Goal: Task Accomplishment & Management: Use online tool/utility

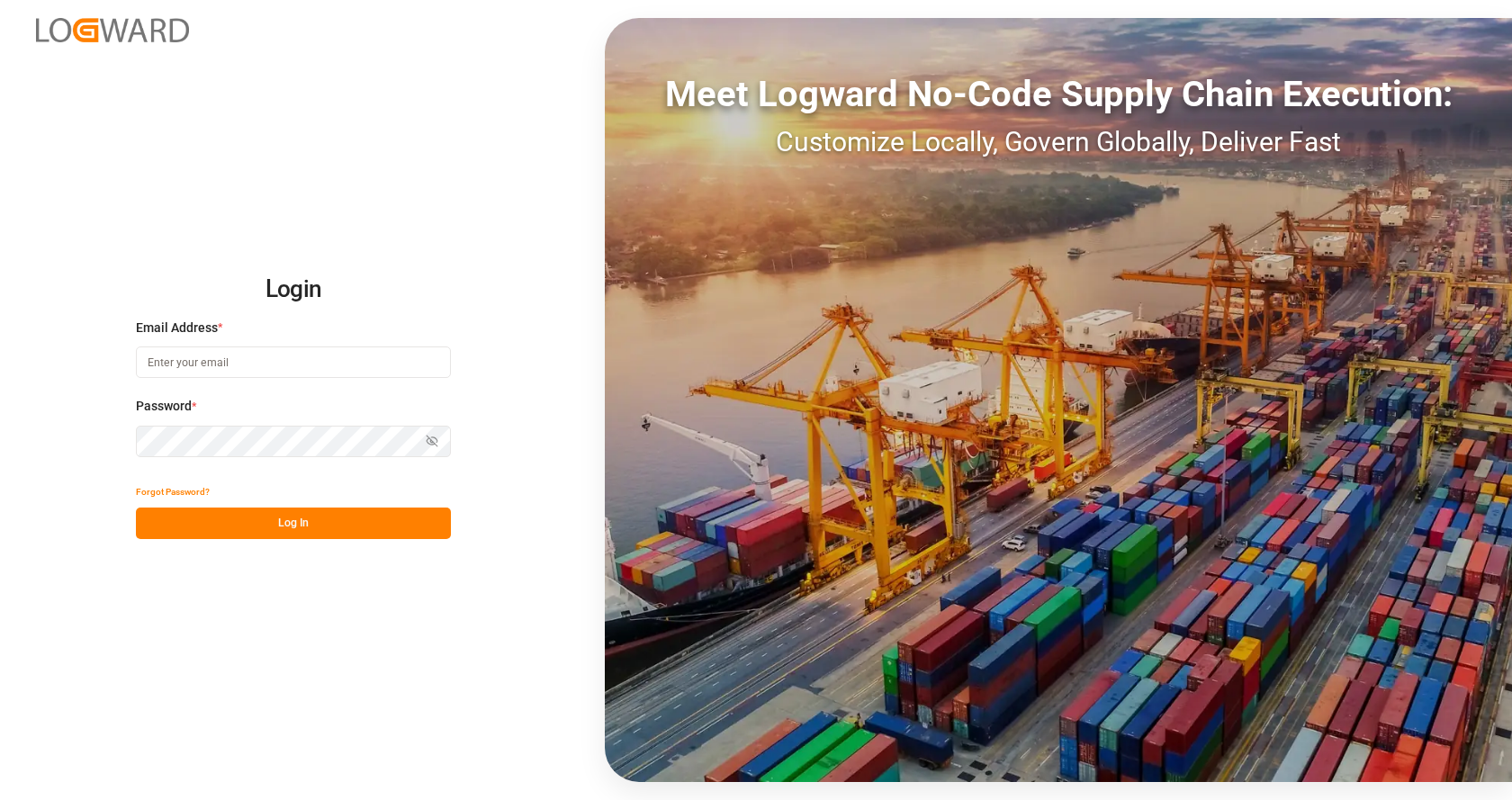
type input "[EMAIL_ADDRESS][DOMAIN_NAME]"
click at [290, 513] on button "Log In" at bounding box center [293, 523] width 315 height 31
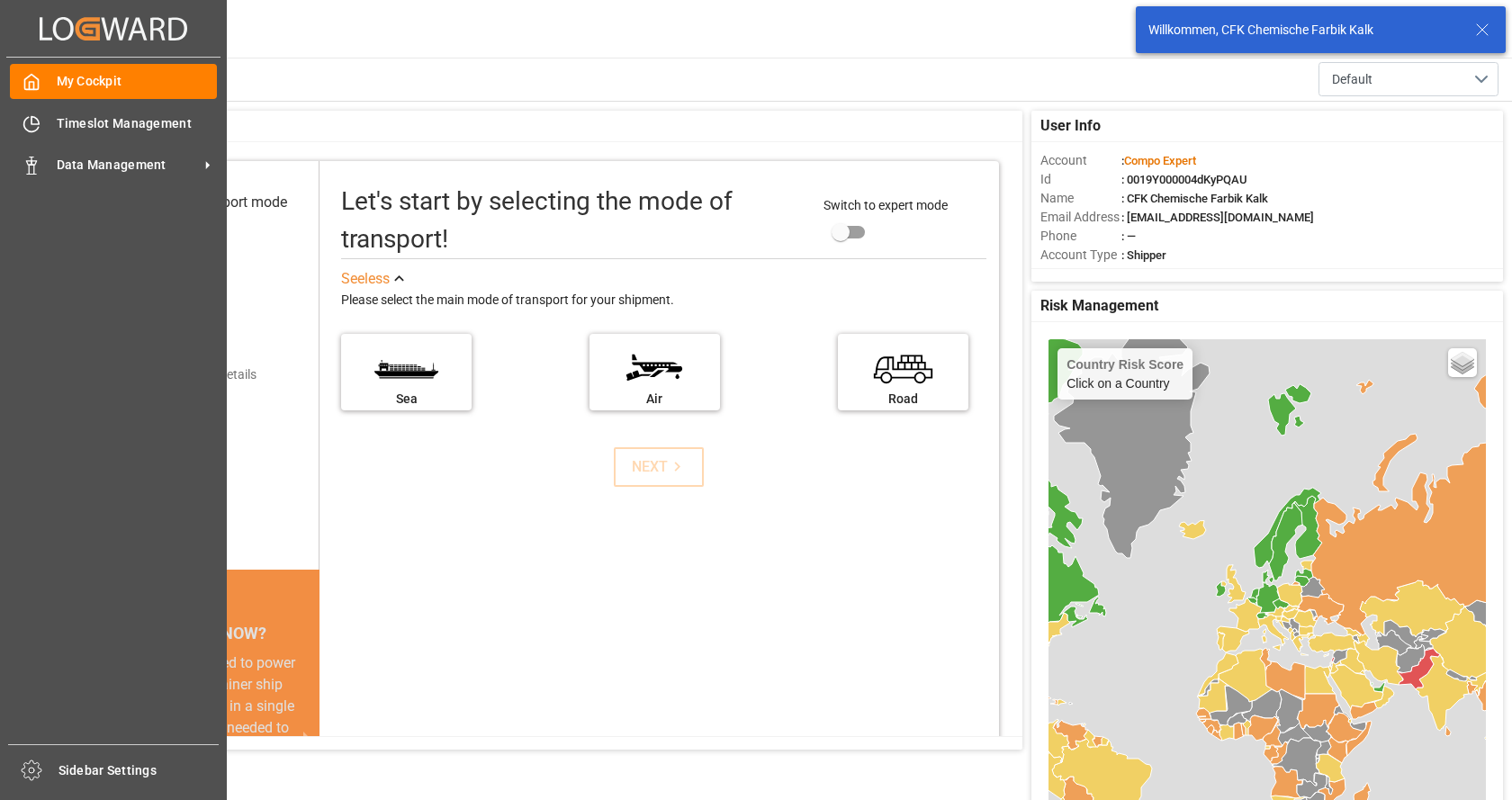
click at [7, 135] on div "My Cockpit My Cockpit Timeslot Management Timeslot Management Data Management D…" at bounding box center [114, 400] width 215 height 687
click at [78, 128] on span "Timeslot Management" at bounding box center [136, 124] width 161 height 19
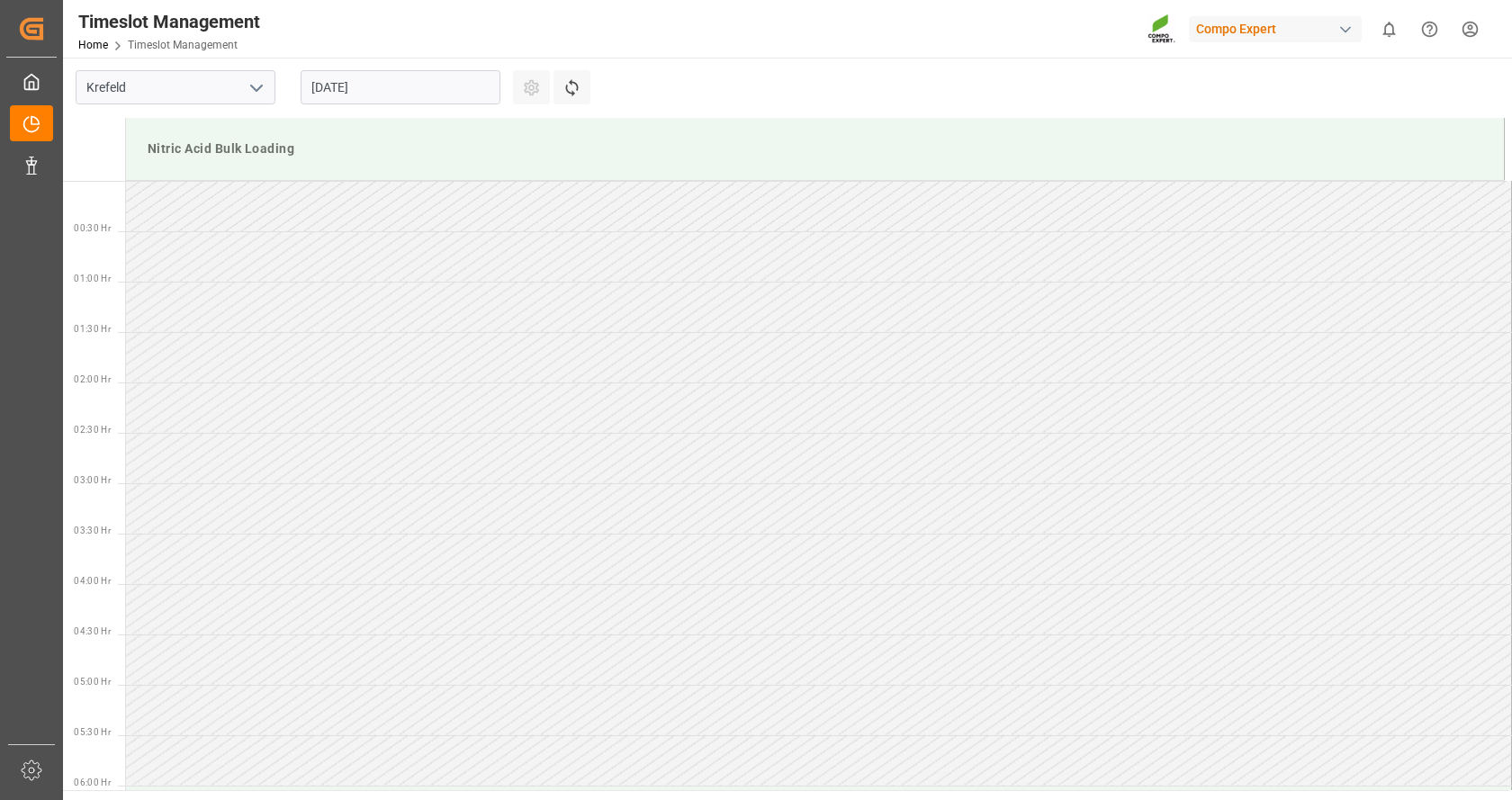
scroll to position [794, 0]
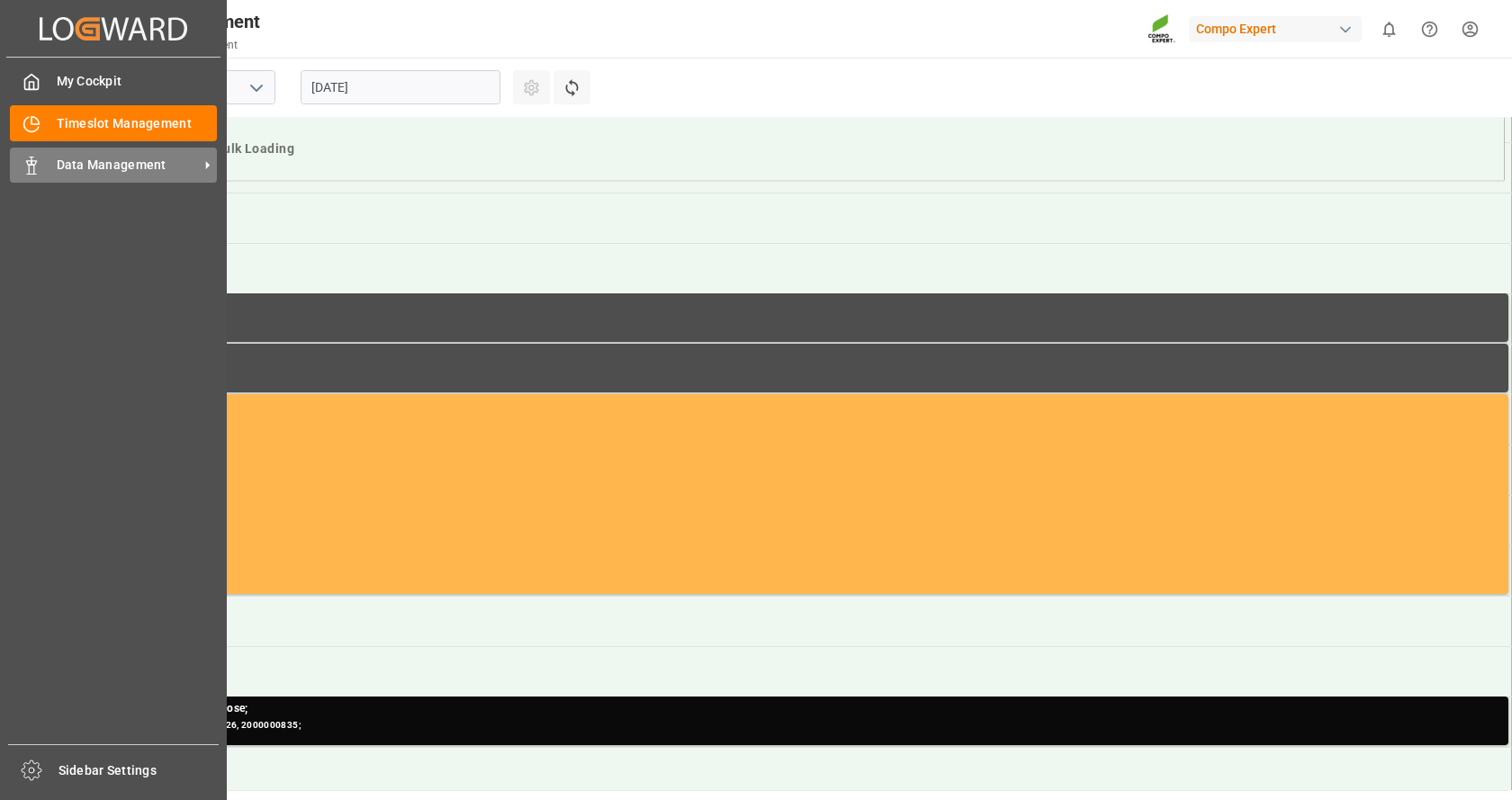
click at [93, 172] on span "Data Management" at bounding box center [127, 165] width 142 height 19
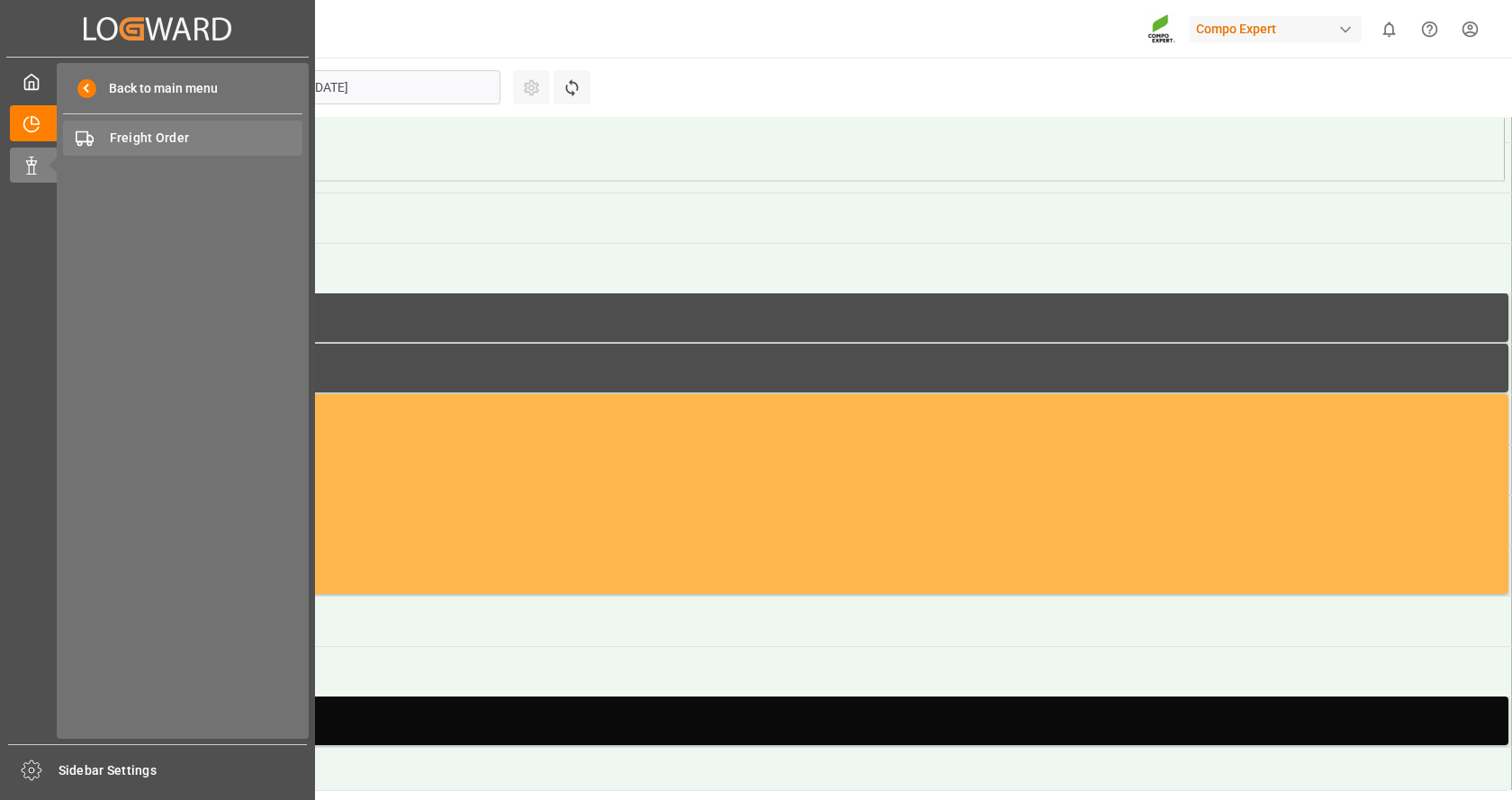
click at [197, 131] on span "Freight Order" at bounding box center [206, 138] width 194 height 19
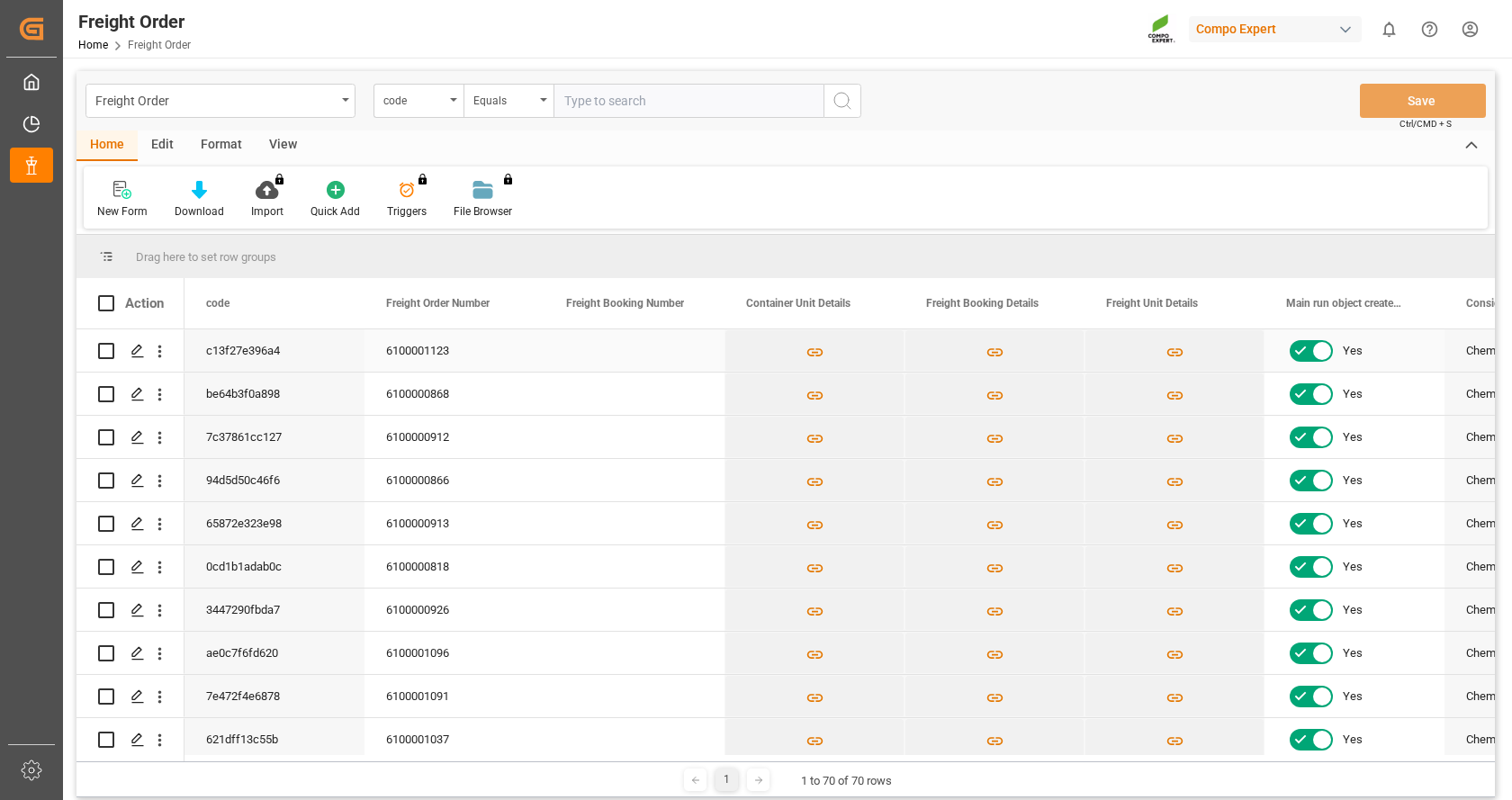
click at [108, 342] on input "Press Space to toggle row selection (unchecked)" at bounding box center [106, 350] width 16 height 16
checkbox input "true"
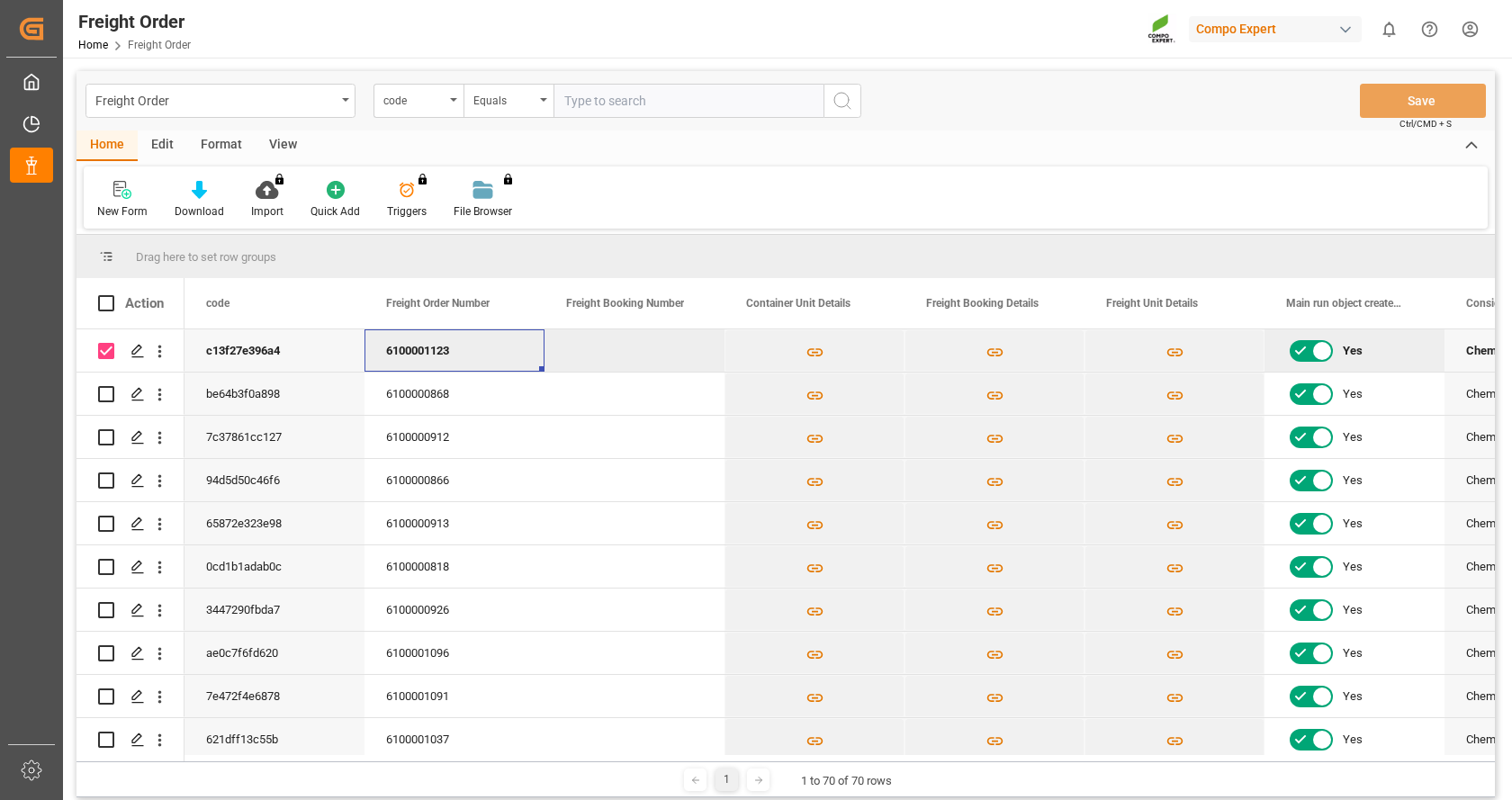
click at [433, 342] on div "6100001123" at bounding box center [454, 350] width 180 height 42
click at [146, 357] on div "Press SPACE to deselect this row." at bounding box center [136, 351] width 27 height 33
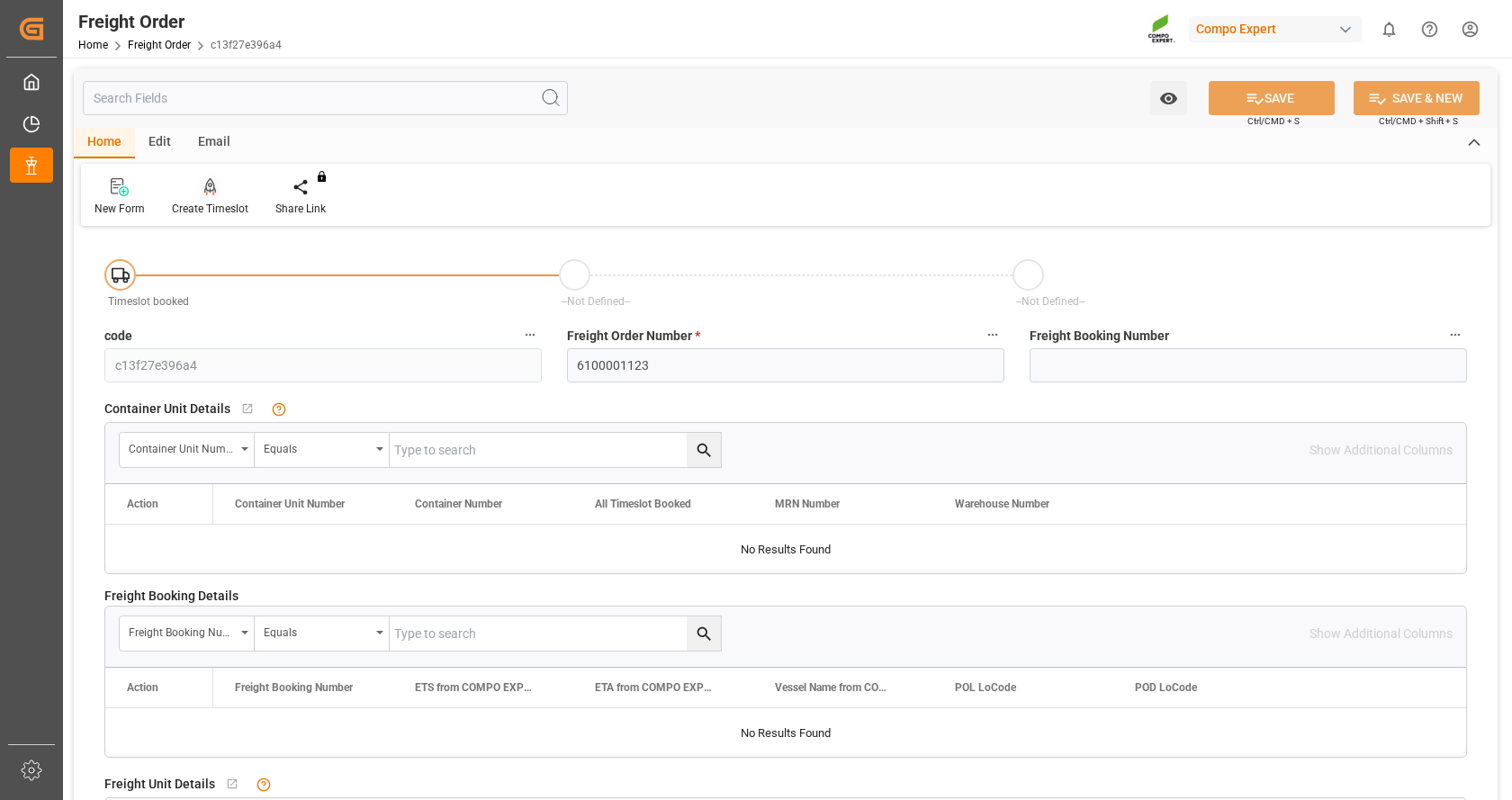
click at [194, 198] on div "Create Timeslot" at bounding box center [210, 197] width 103 height 40
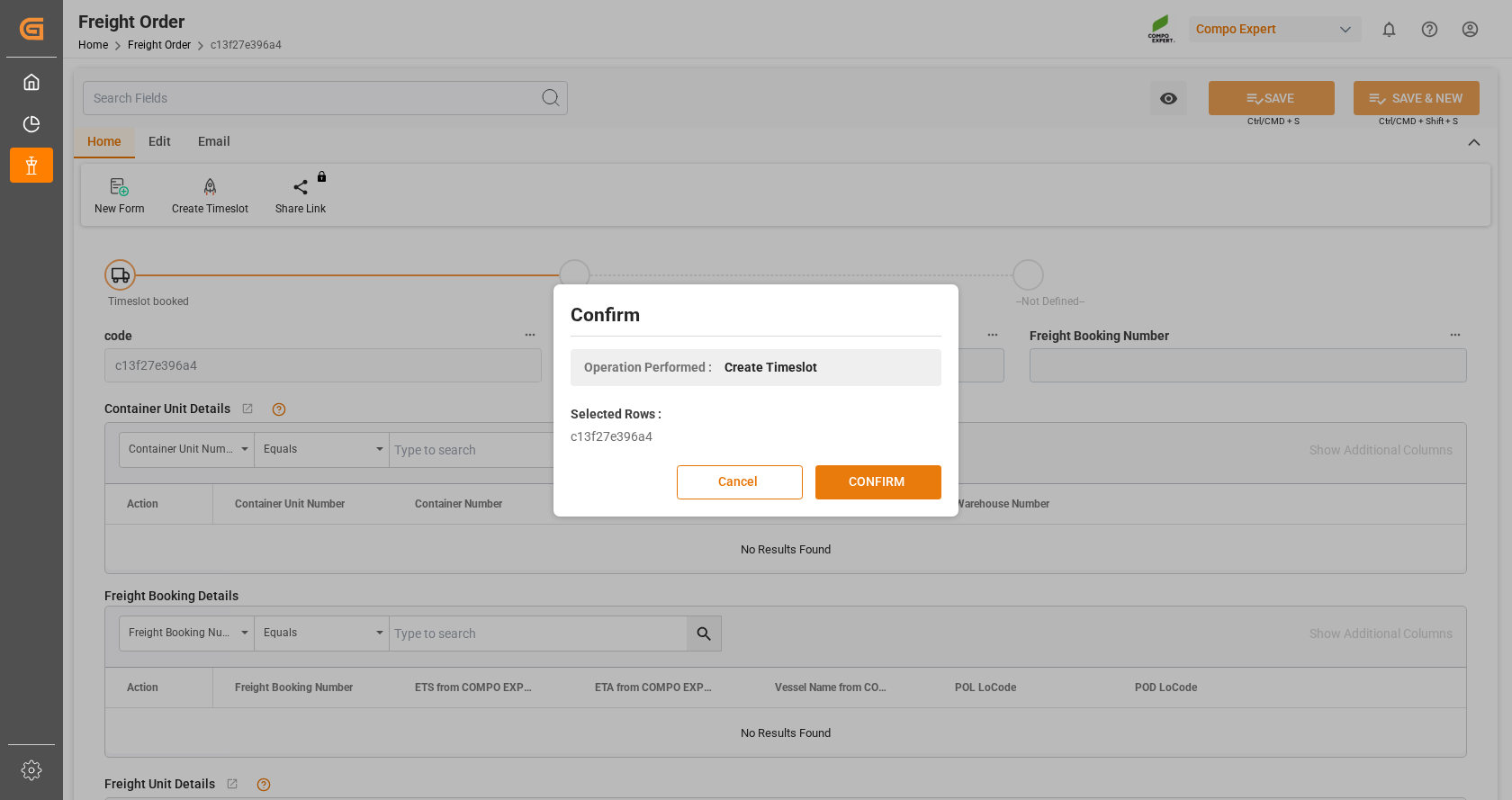
click at [900, 477] on button "CONFIRM" at bounding box center [879, 482] width 126 height 34
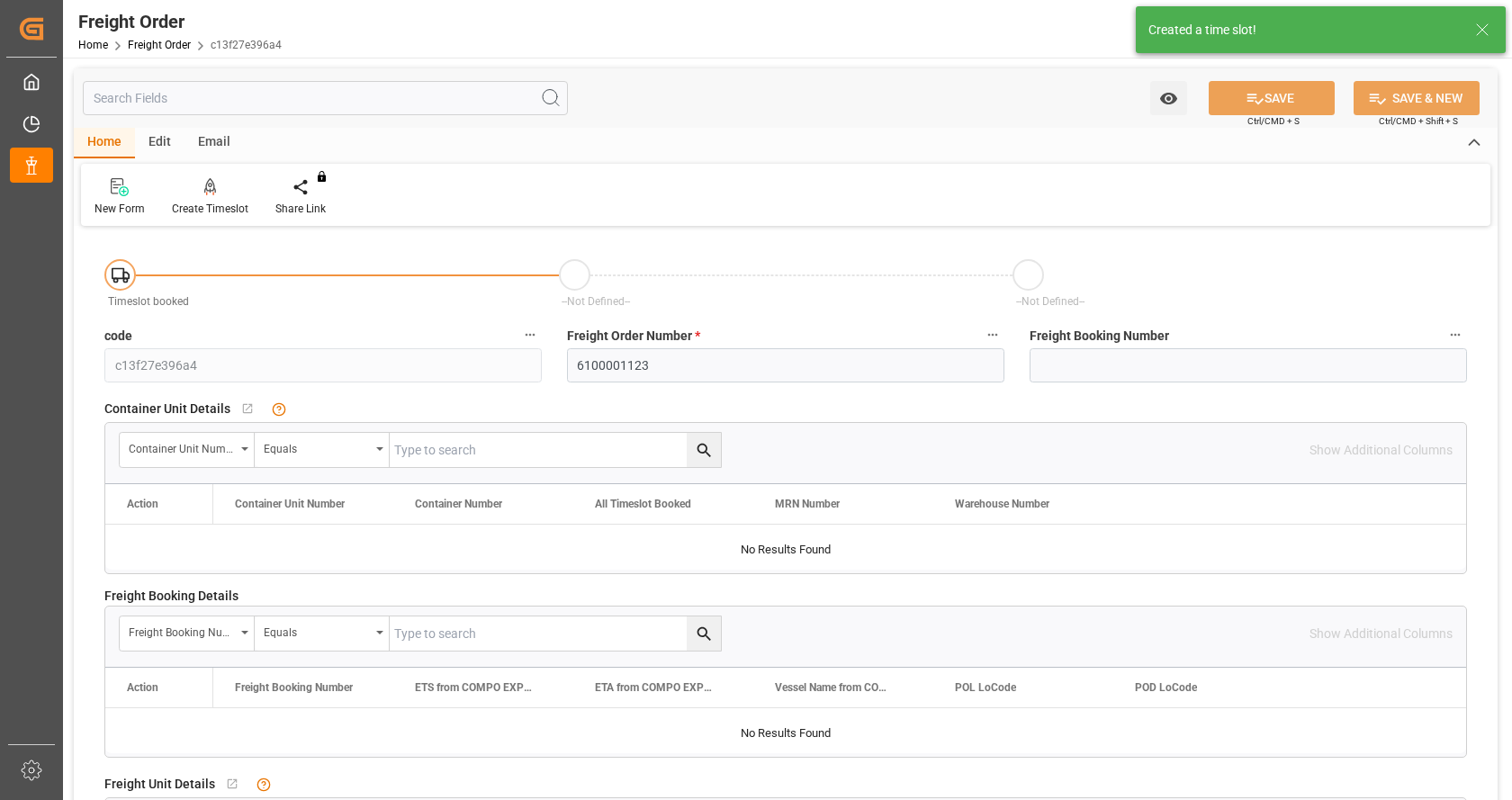
click at [1217, 29] on div "Created a time slot!" at bounding box center [1303, 31] width 309 height 19
click at [222, 201] on div "Create Timeslot" at bounding box center [210, 208] width 76 height 16
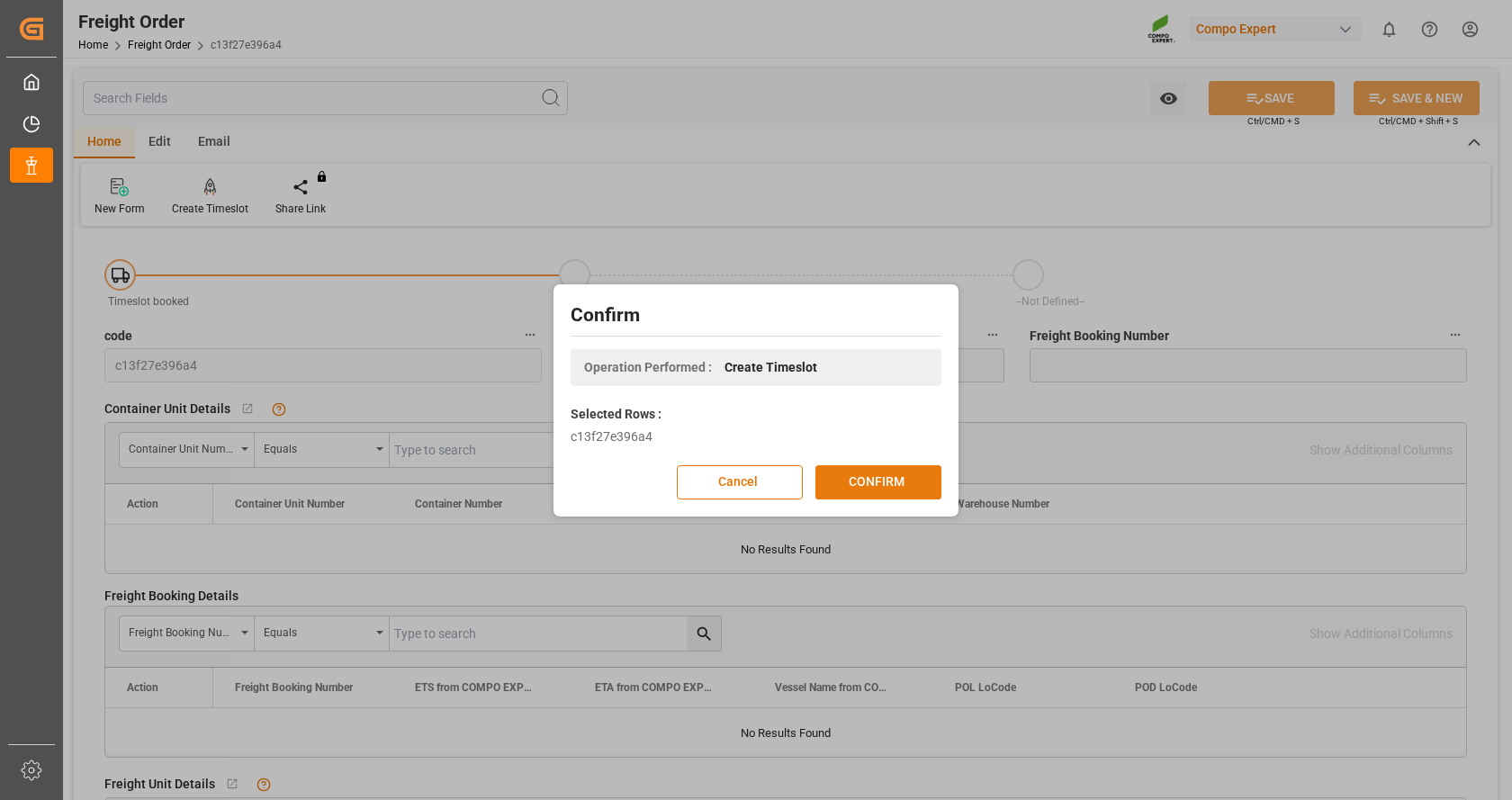
click at [862, 495] on button "CONFIRM" at bounding box center [879, 482] width 126 height 34
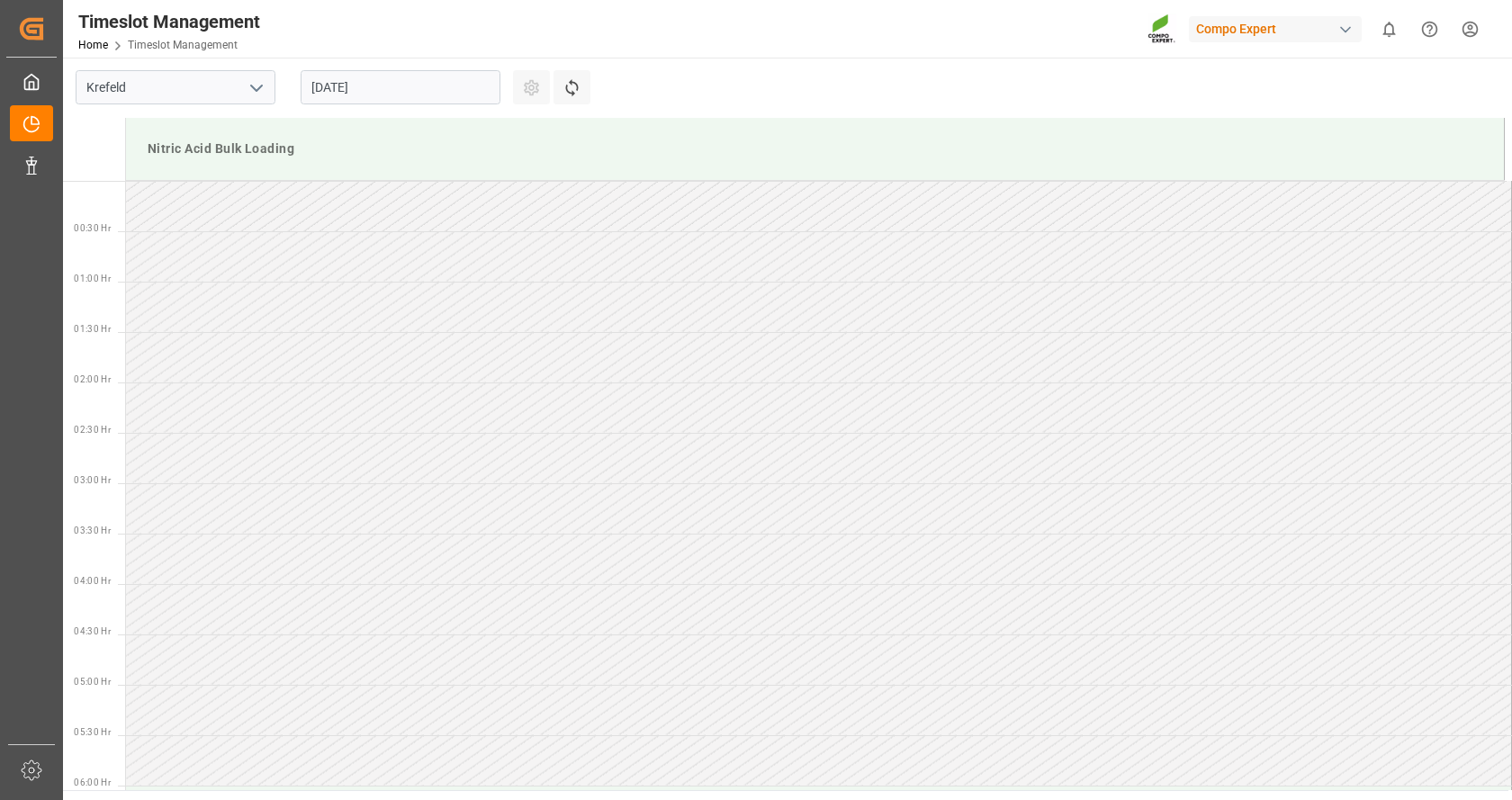
scroll to position [794, 0]
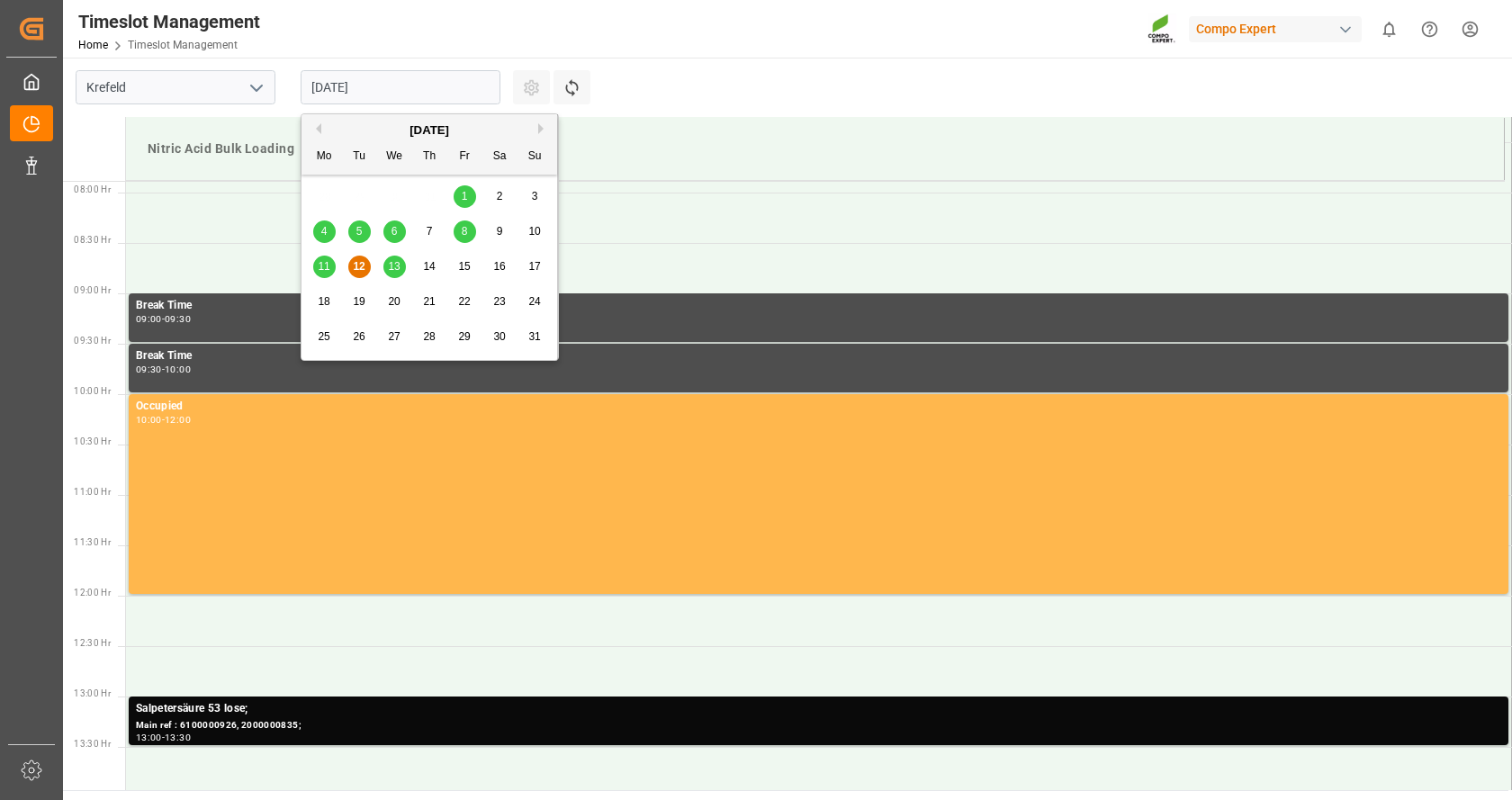
click at [357, 89] on input "[DATE]" at bounding box center [400, 88] width 199 height 34
click at [334, 303] on div "18" at bounding box center [324, 302] width 23 height 22
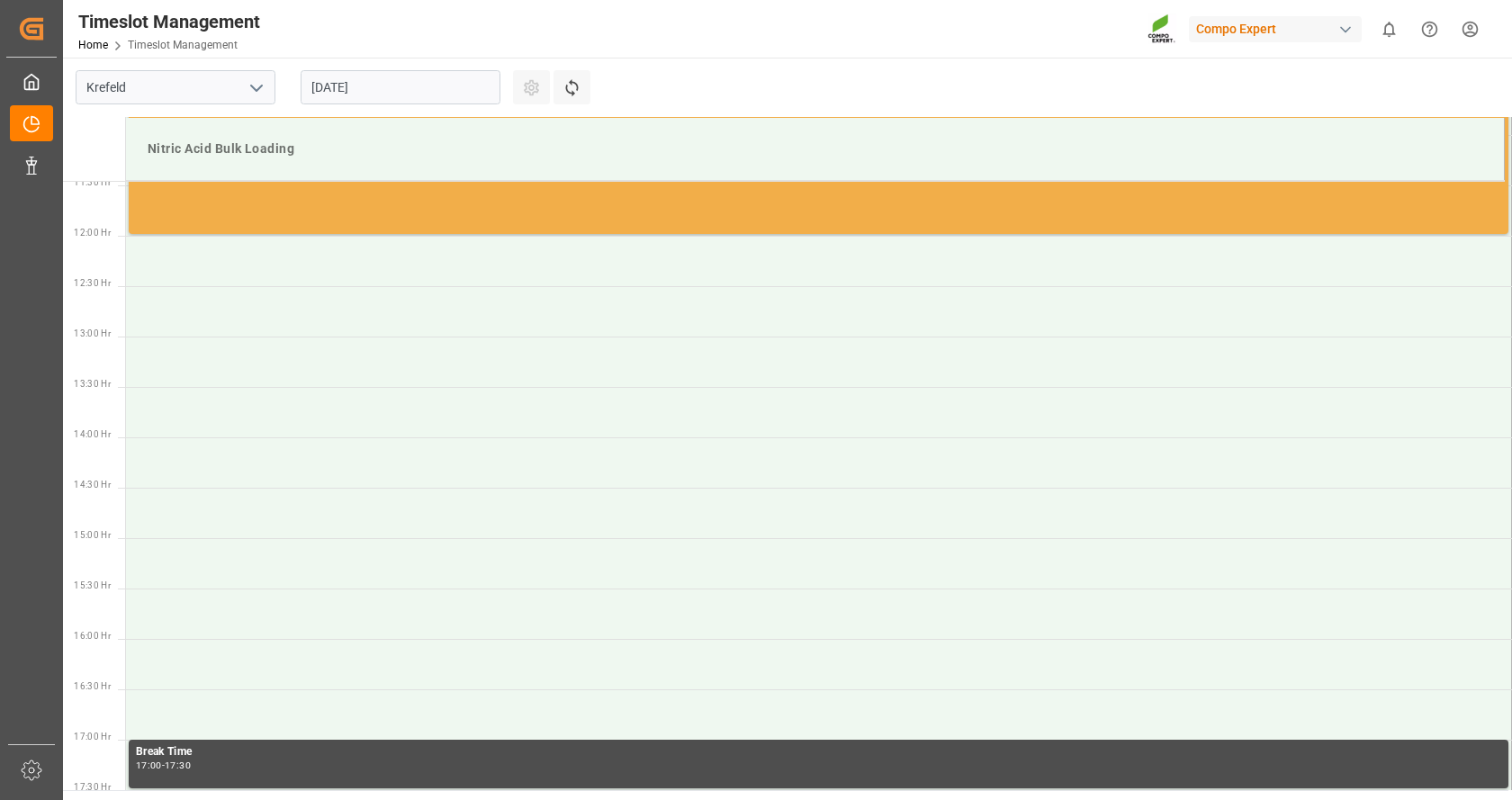
scroll to position [1244, 0]
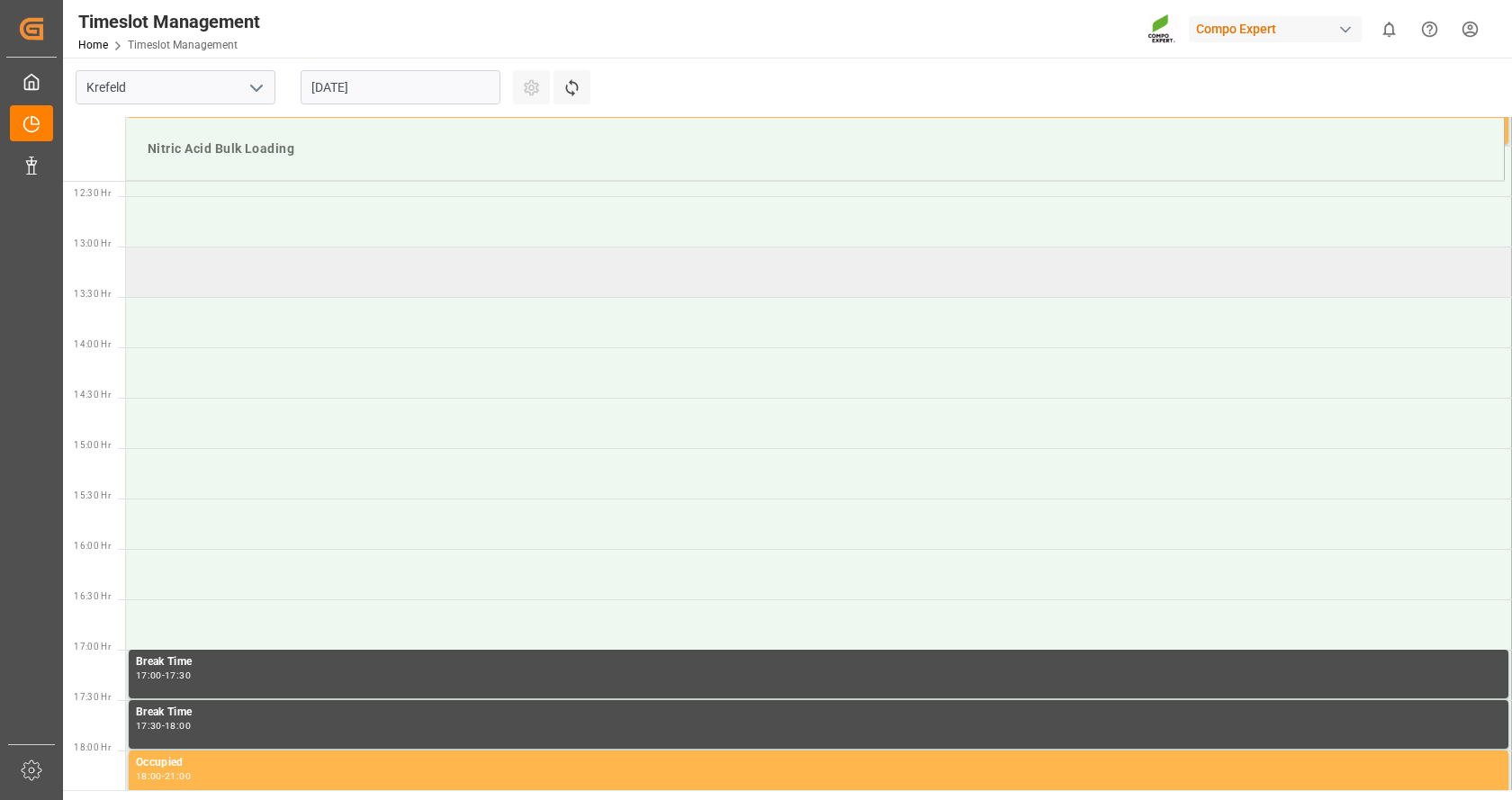
click at [318, 280] on td at bounding box center [818, 271] width 1386 height 51
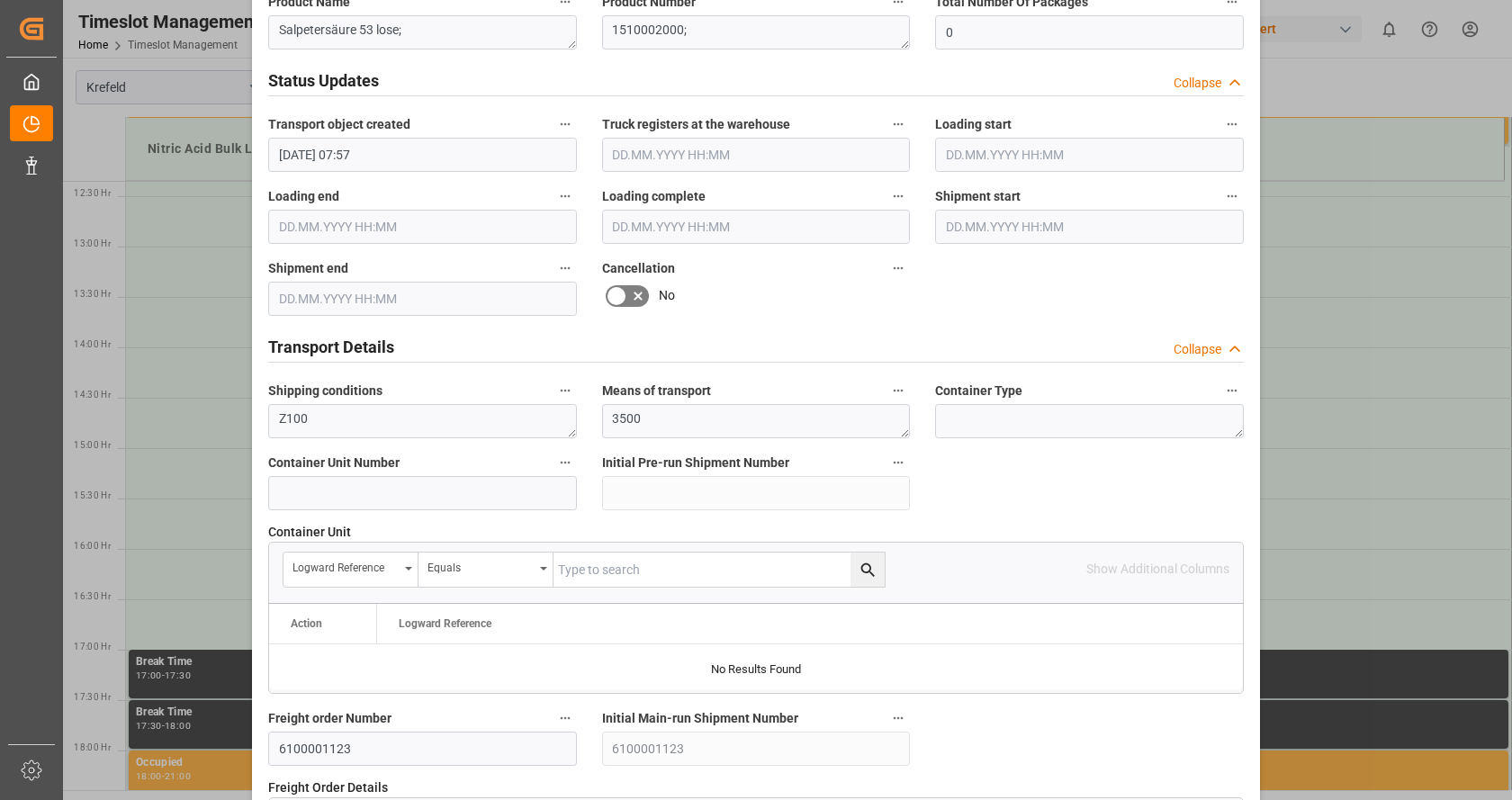
scroll to position [1696, 0]
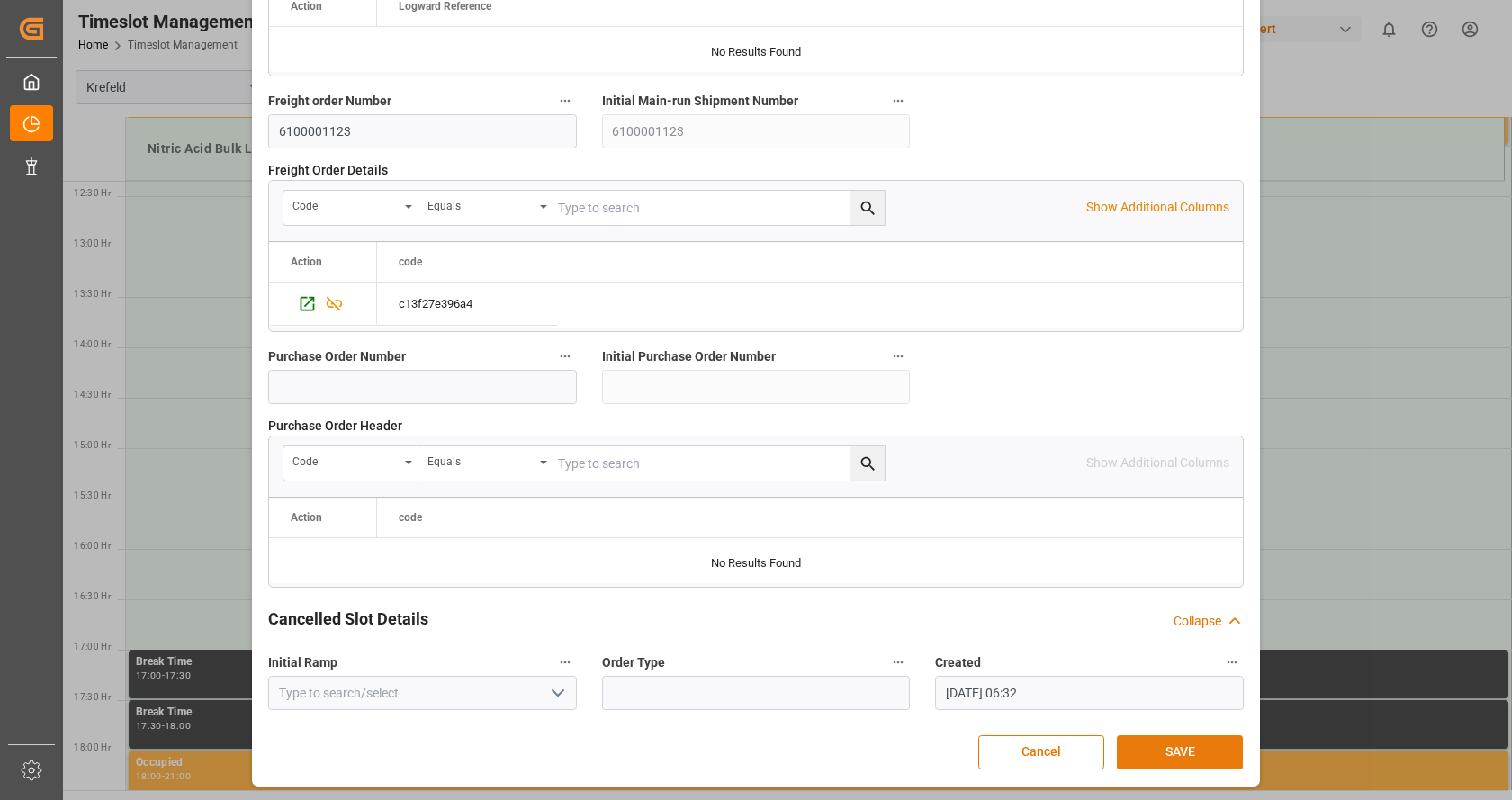
click at [1150, 752] on button "SAVE" at bounding box center [1180, 752] width 126 height 34
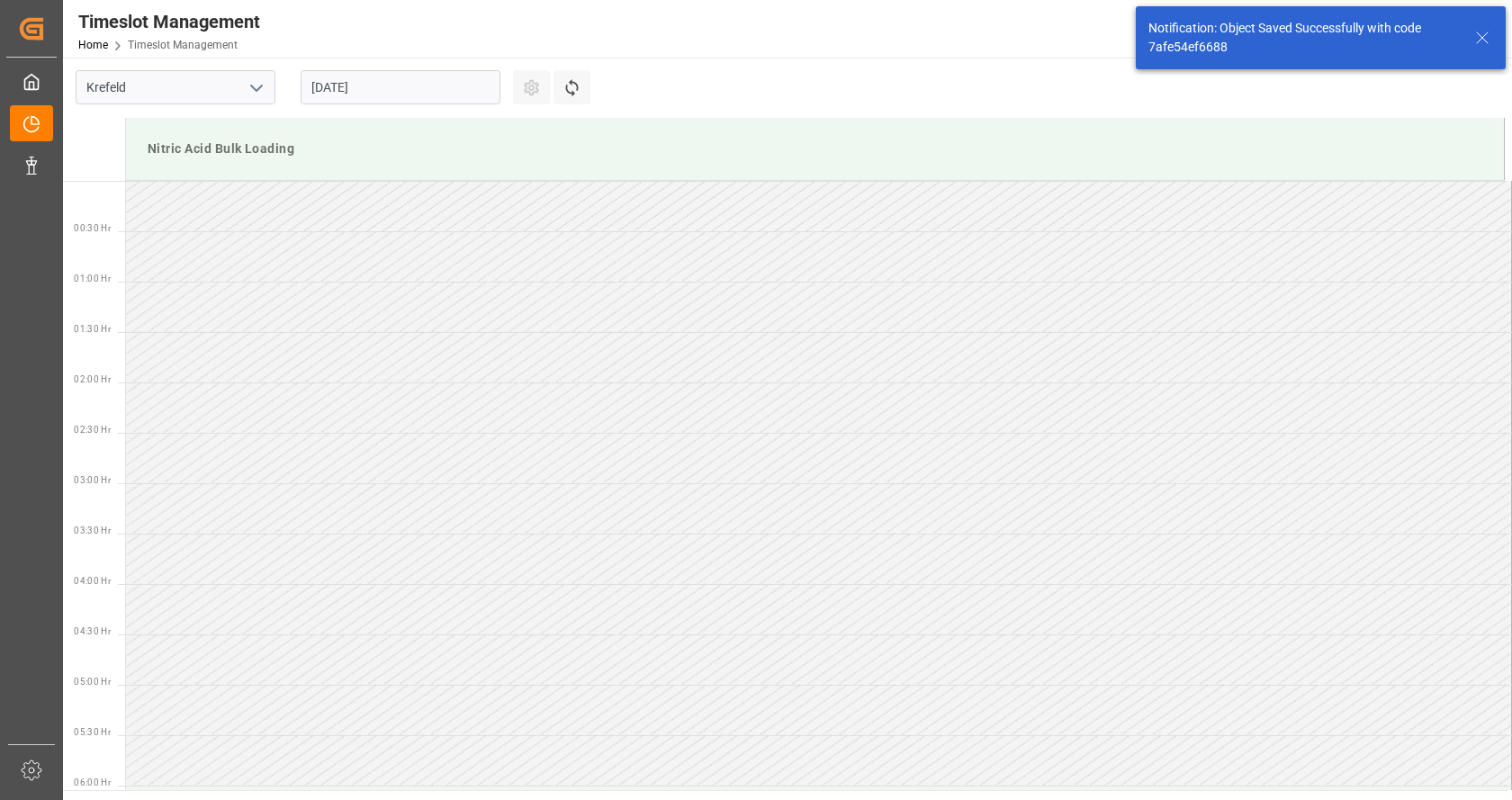
scroll to position [1198, 0]
